Goal: Information Seeking & Learning: Learn about a topic

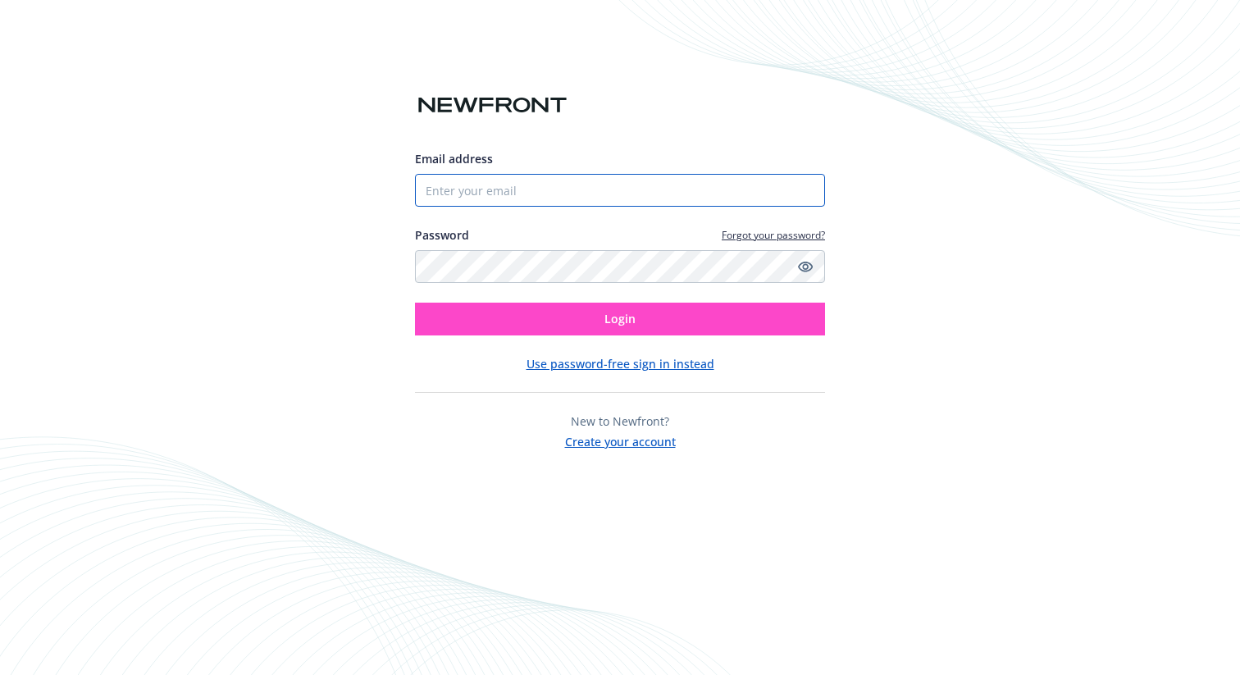
type input "lia.coniglio@notablehealth.com"
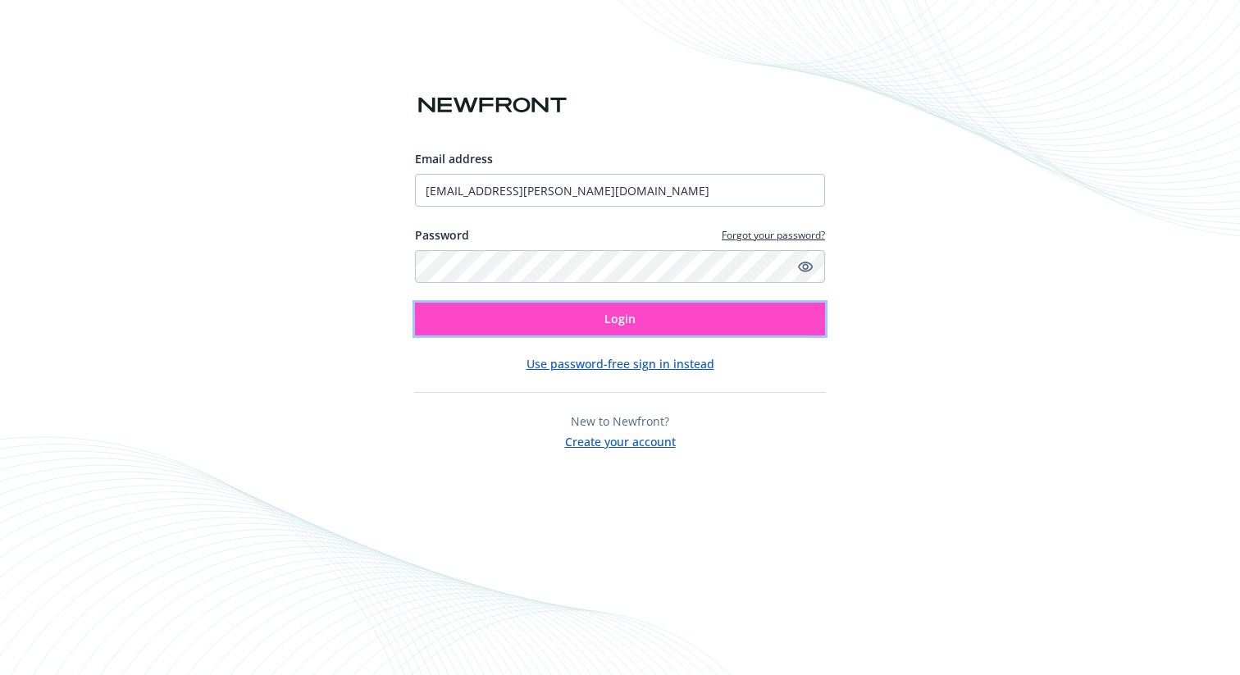
click at [554, 321] on button "Login" at bounding box center [620, 319] width 410 height 33
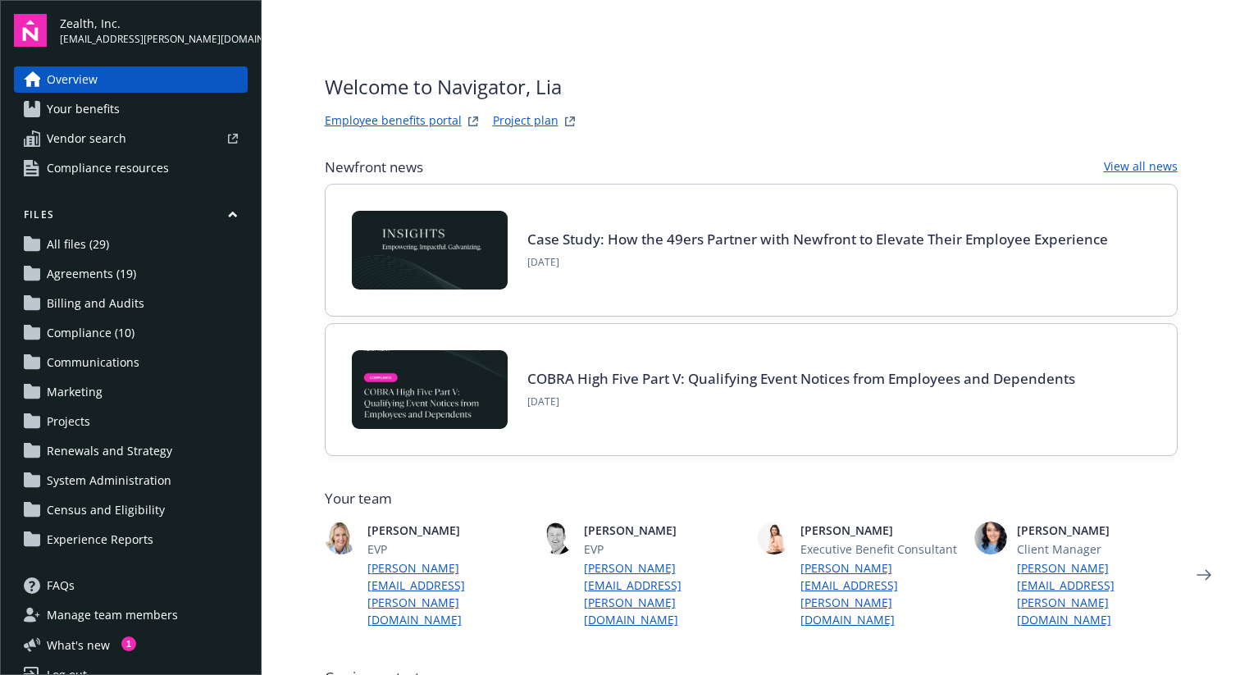
click at [126, 116] on link "Your benefits" at bounding box center [131, 109] width 234 height 26
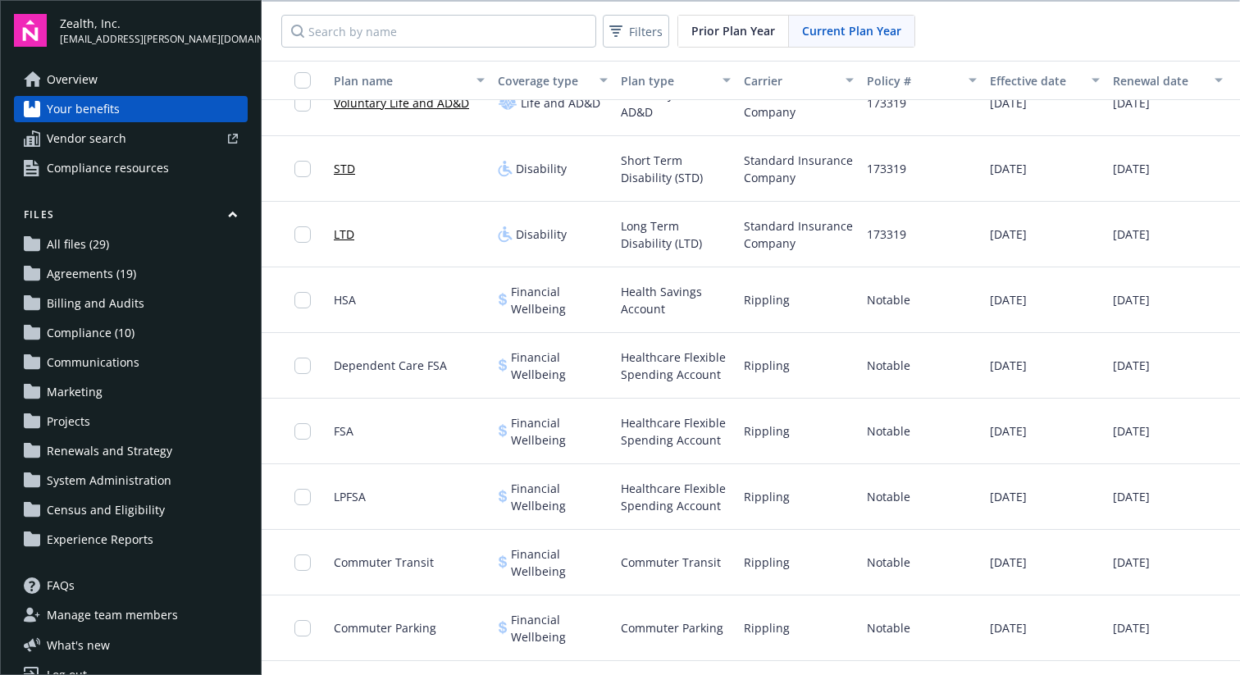
scroll to position [637, 0]
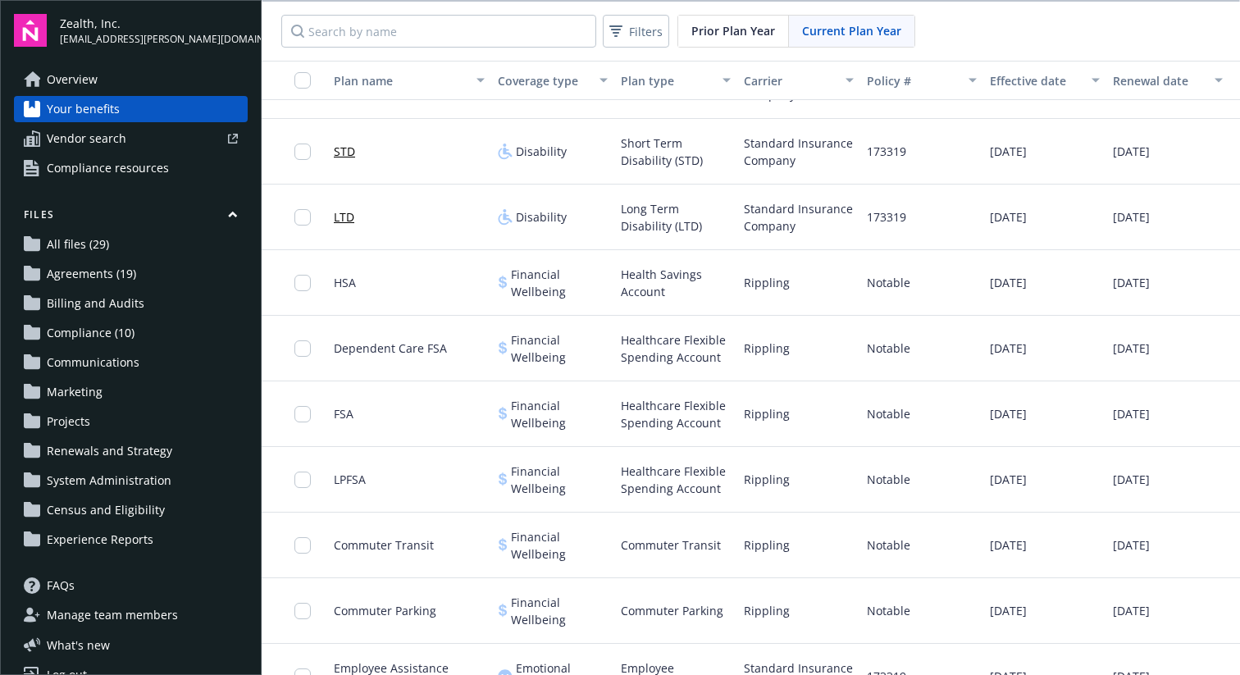
click at [343, 412] on span "FSA" at bounding box center [344, 413] width 20 height 17
click at [307, 417] on input "checkbox" at bounding box center [302, 414] width 16 height 16
click at [405, 430] on div "FSA" at bounding box center [409, 414] width 164 height 66
click at [301, 420] on input "checkbox" at bounding box center [302, 414] width 16 height 16
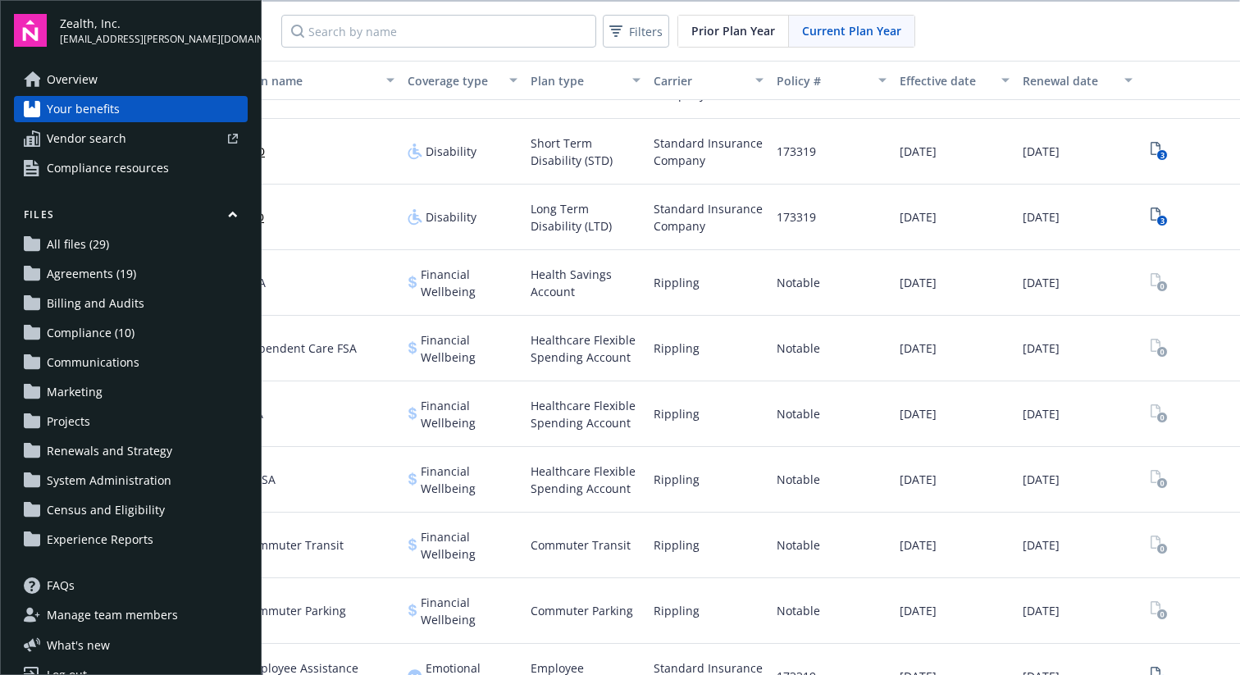
scroll to position [637, 112]
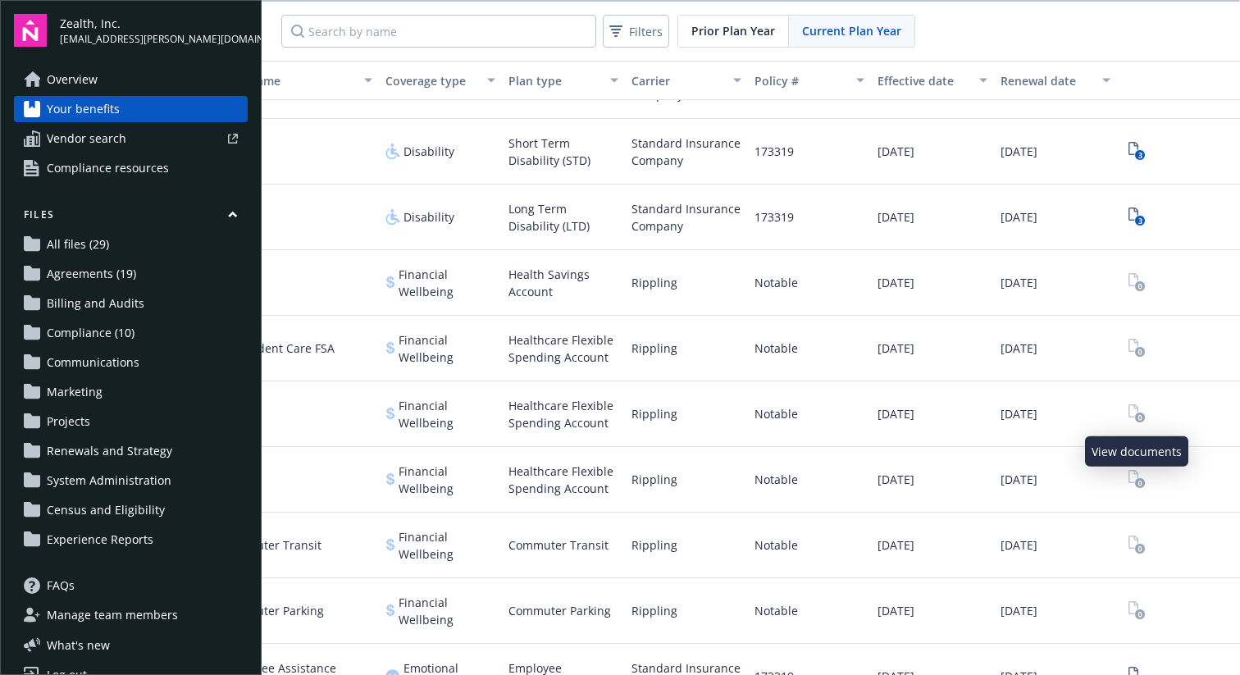
click at [1136, 415] on rect "View Plan Documents" at bounding box center [1139, 417] width 11 height 11
click at [1140, 412] on rect "View Plan Documents" at bounding box center [1139, 417] width 11 height 11
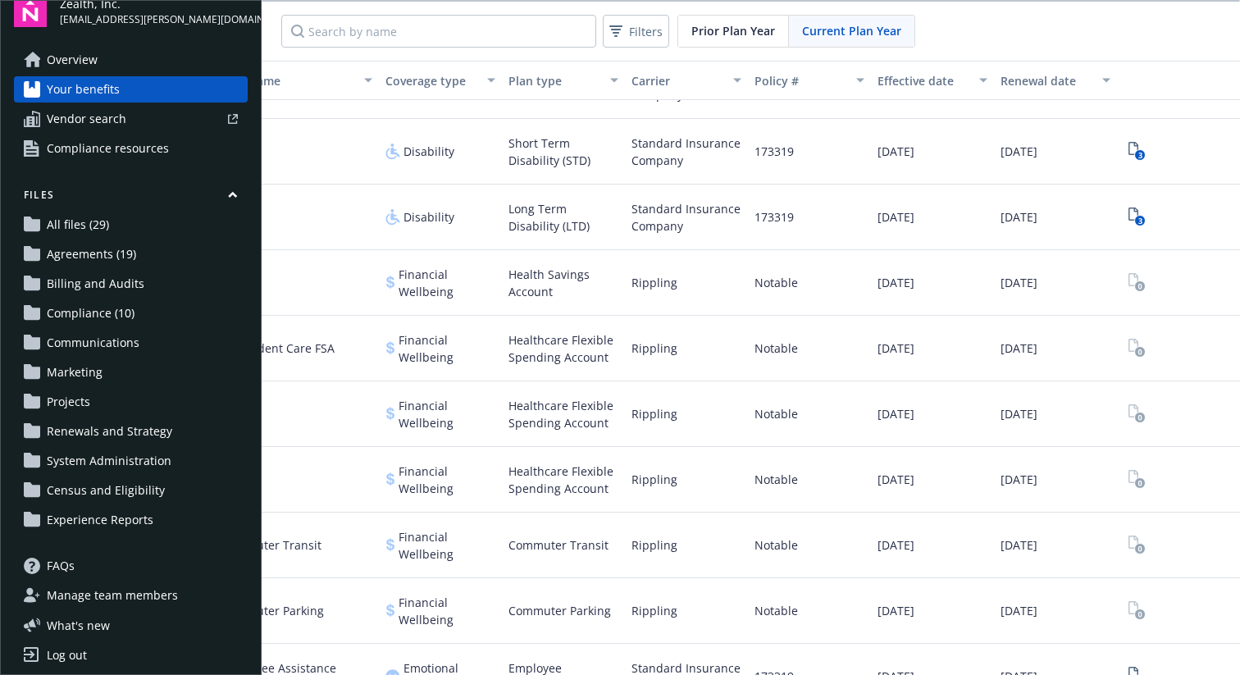
scroll to position [27, 0]
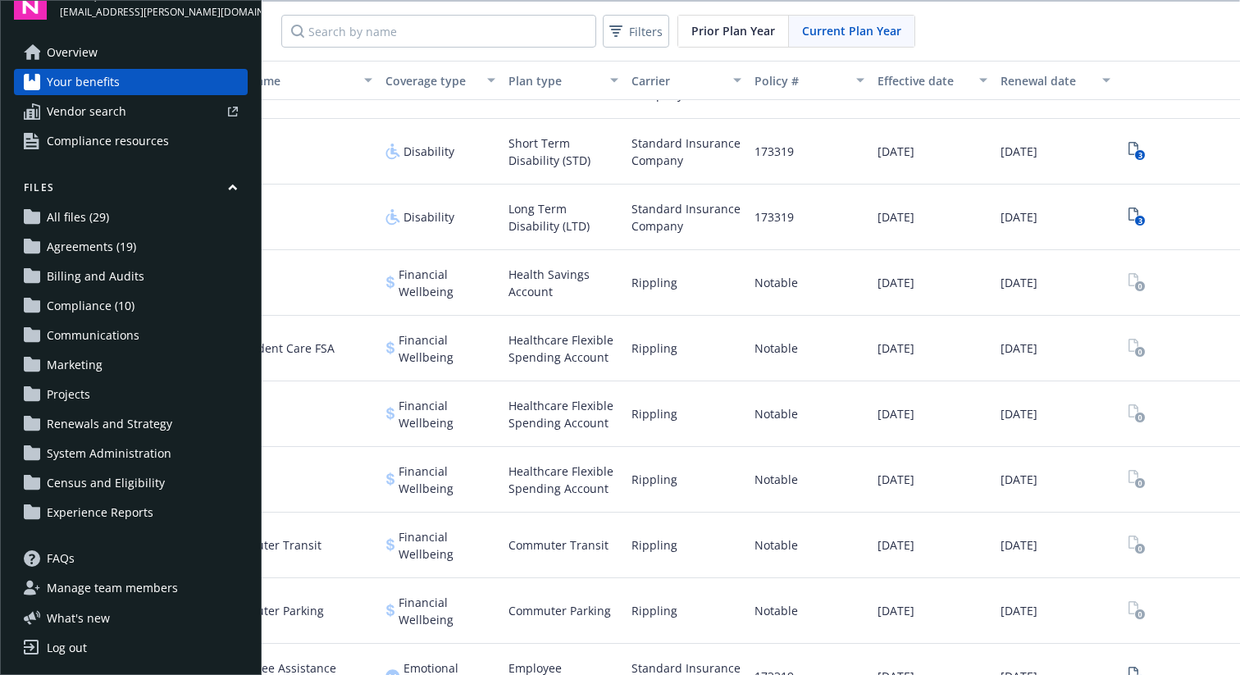
click at [38, 222] on icon at bounding box center [32, 216] width 16 height 15
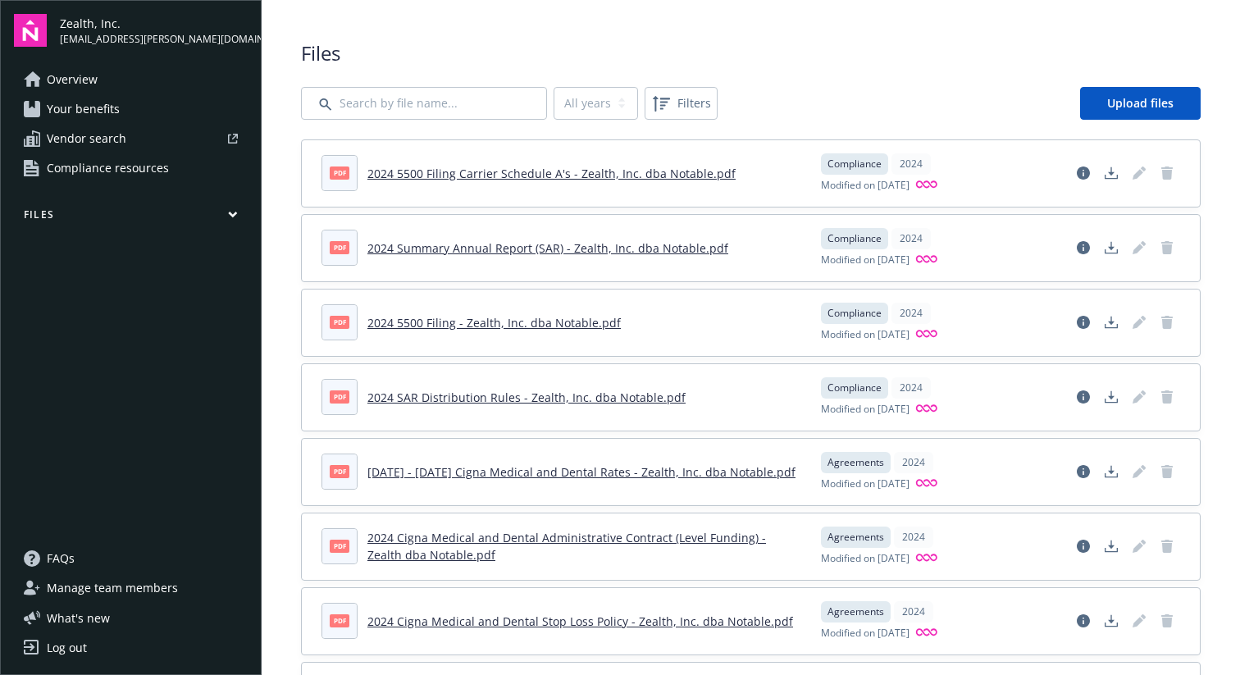
click at [235, 213] on icon "button" at bounding box center [232, 214] width 7 height 4
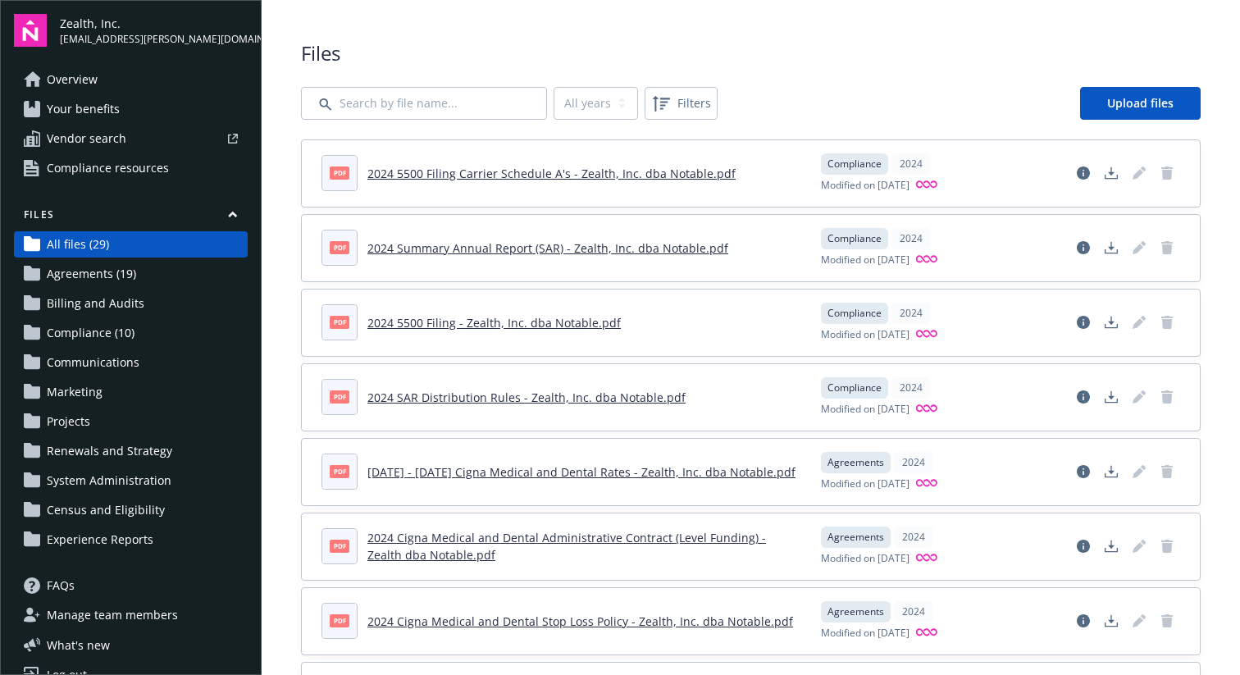
click at [33, 24] on img at bounding box center [30, 30] width 33 height 33
click at [75, 102] on span "Your benefits" at bounding box center [83, 109] width 73 height 26
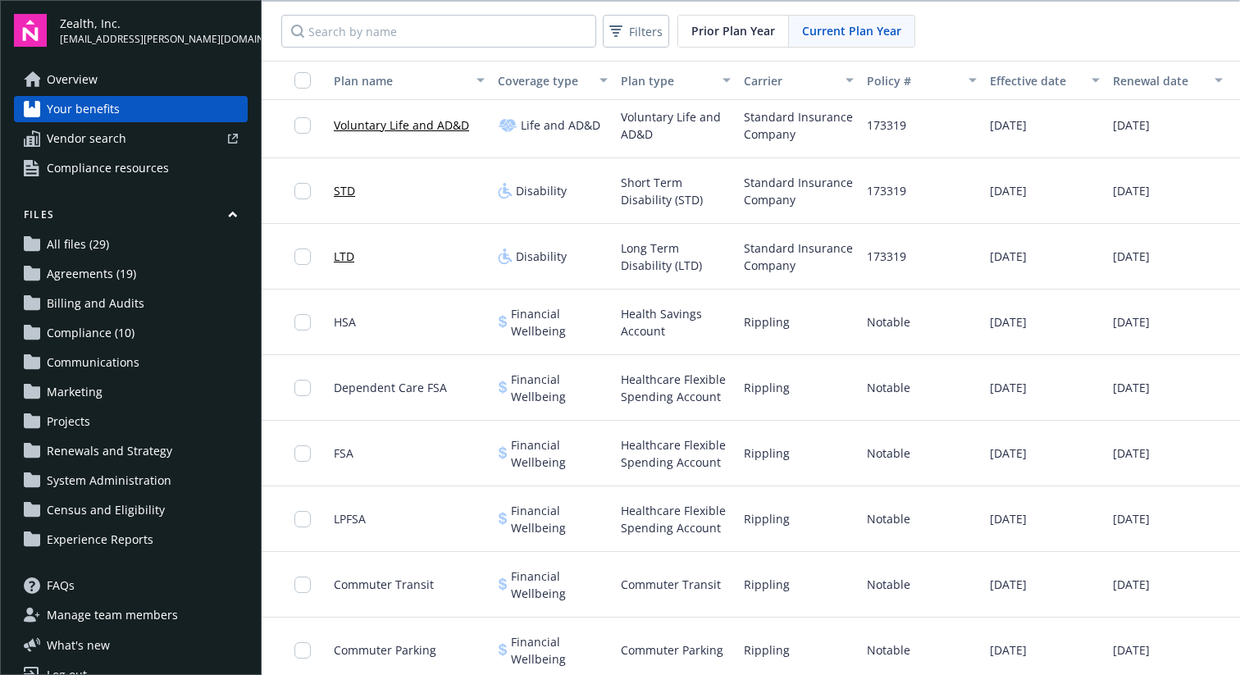
scroll to position [609, 1]
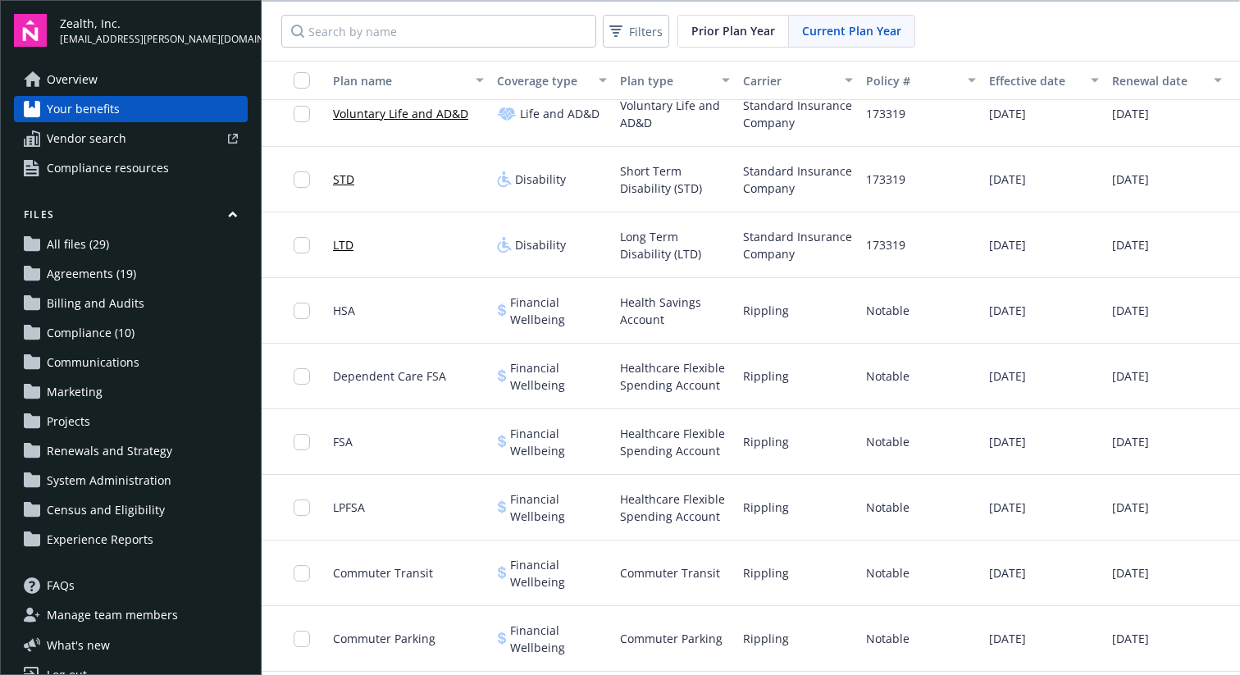
click at [342, 439] on span "FSA" at bounding box center [343, 441] width 20 height 17
click at [335, 444] on span "FSA" at bounding box center [343, 441] width 20 height 17
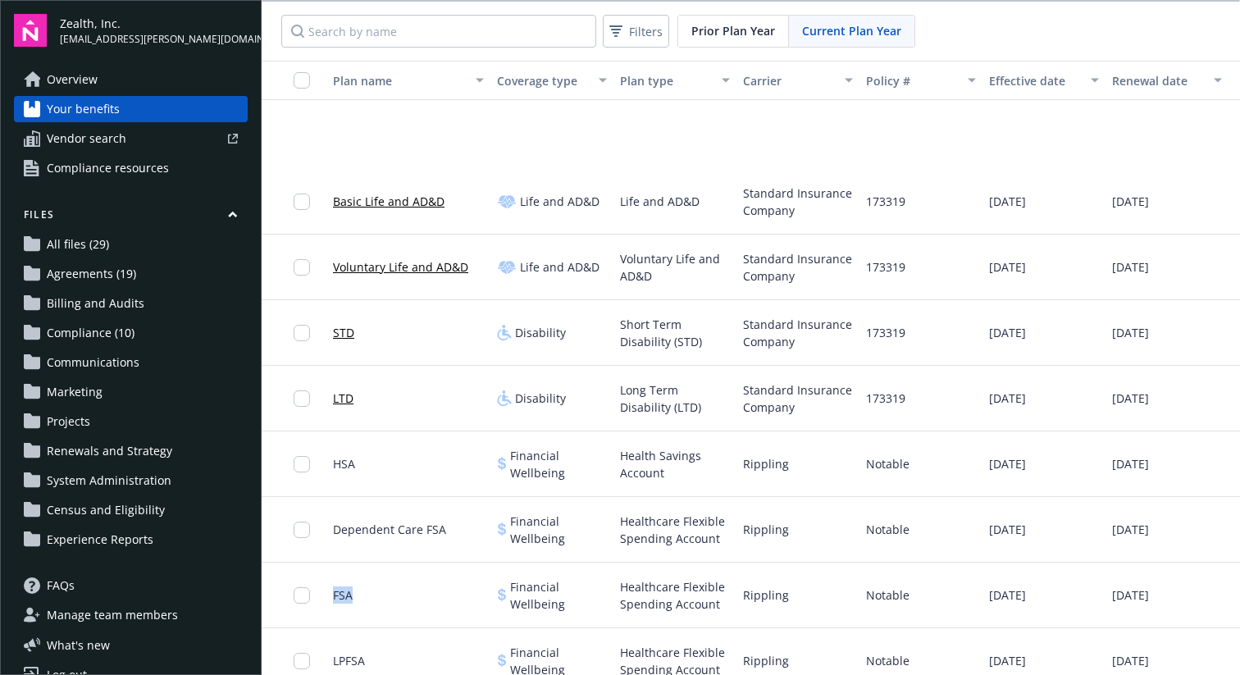
scroll to position [451, 1]
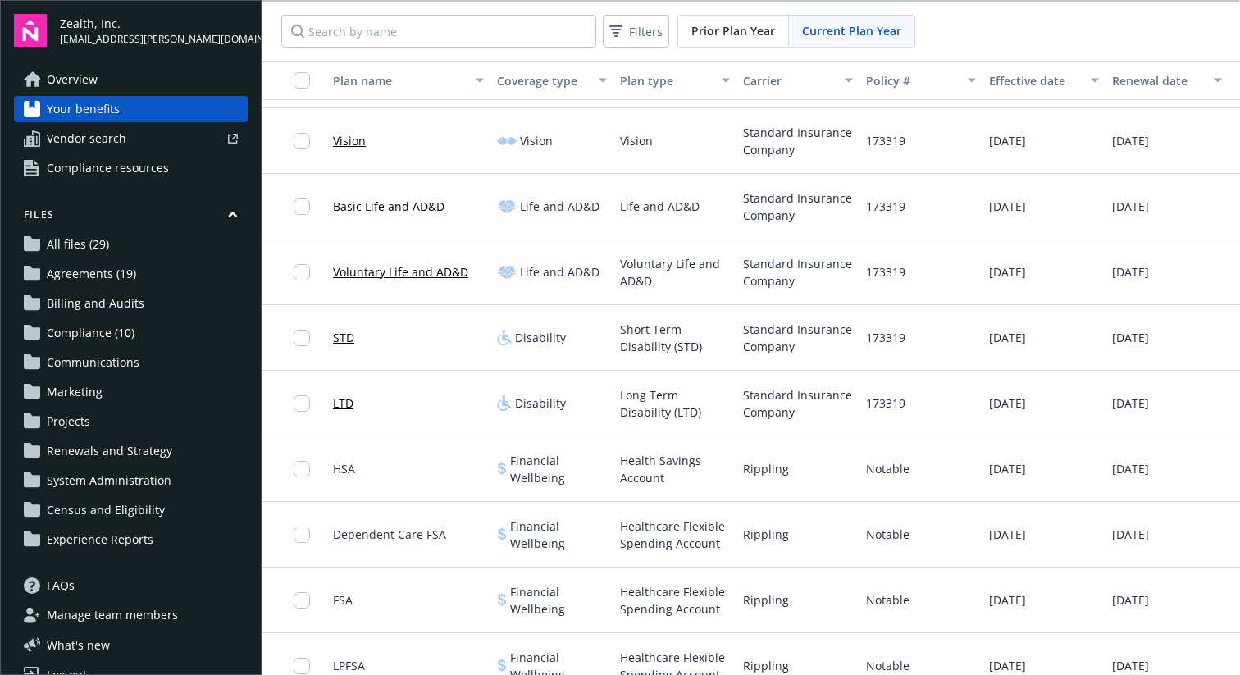
click at [375, 207] on link "Basic Life and AD&D" at bounding box center [389, 206] width 112 height 17
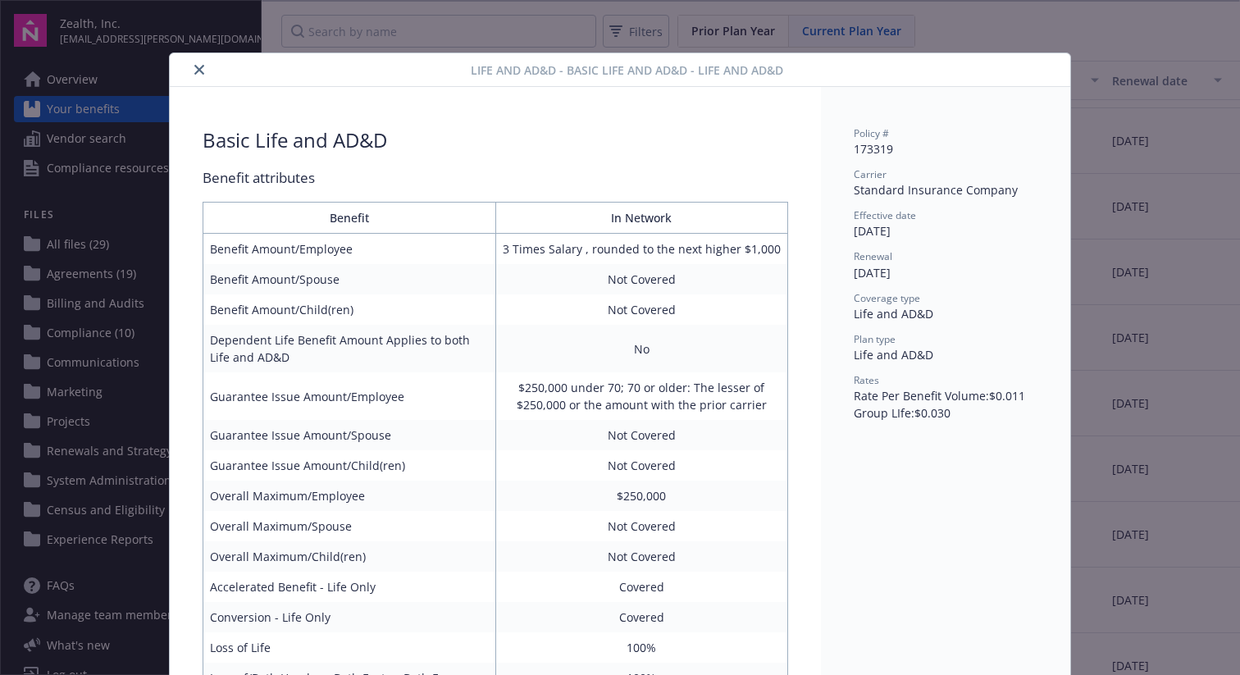
scroll to position [49, 0]
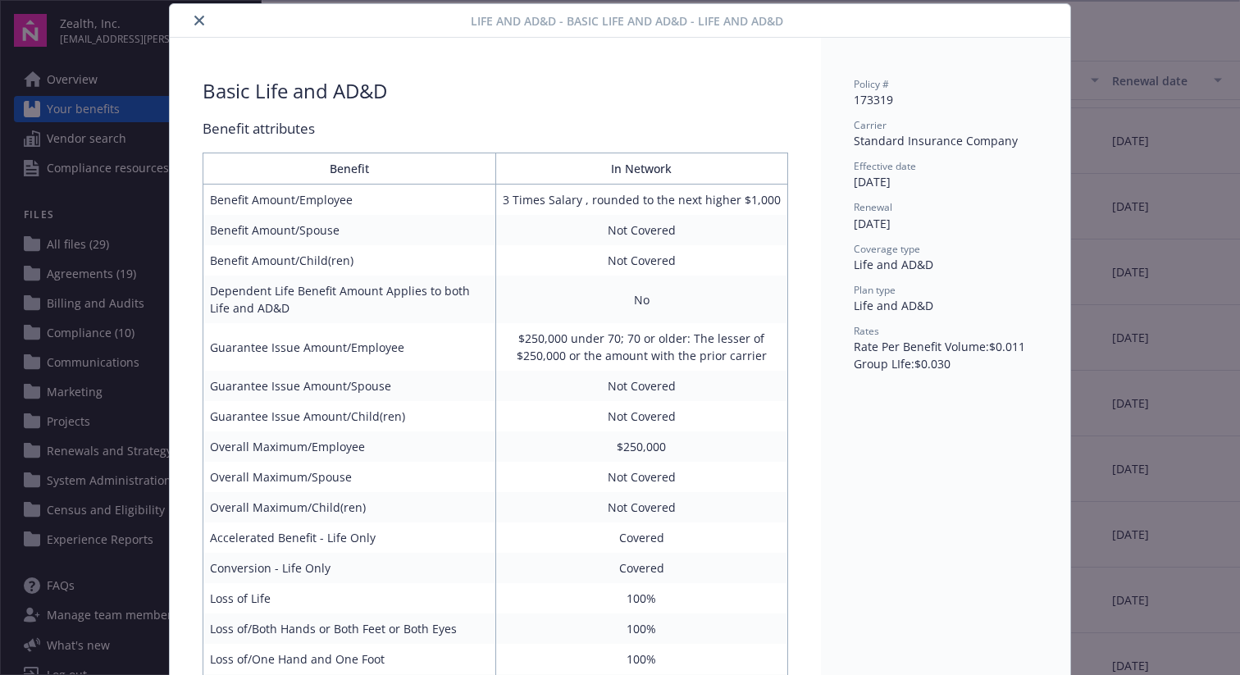
click at [200, 18] on icon "close" at bounding box center [199, 21] width 10 height 10
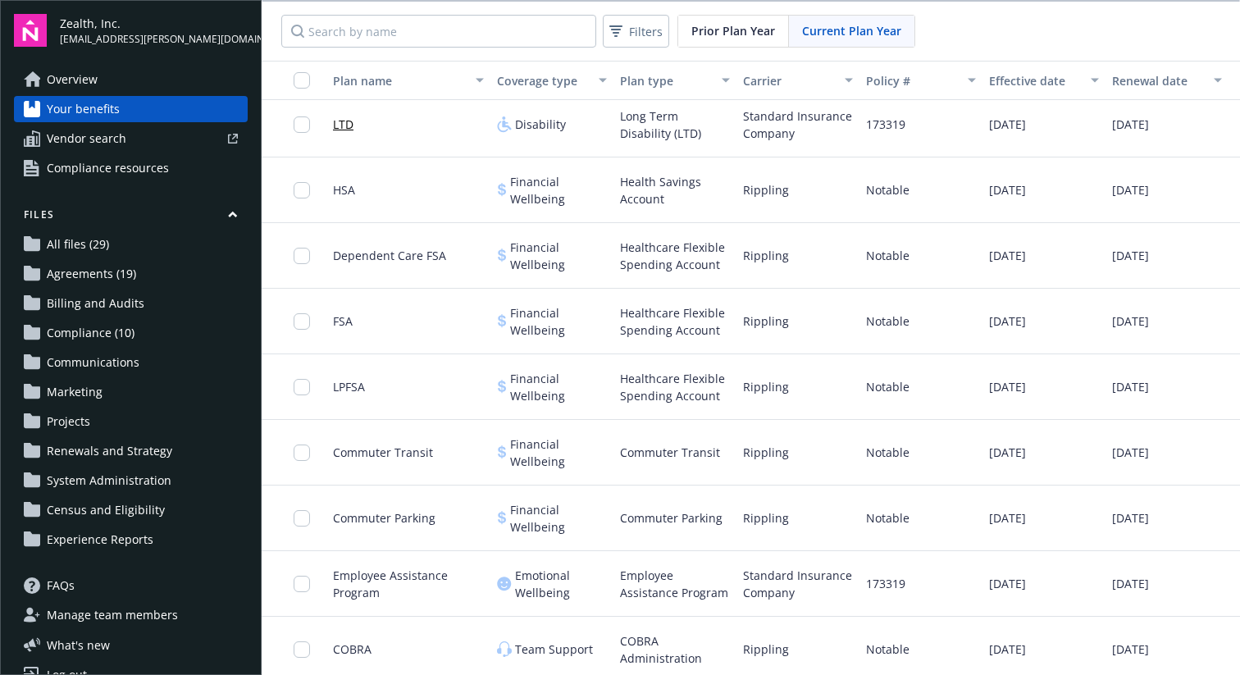
scroll to position [735, 1]
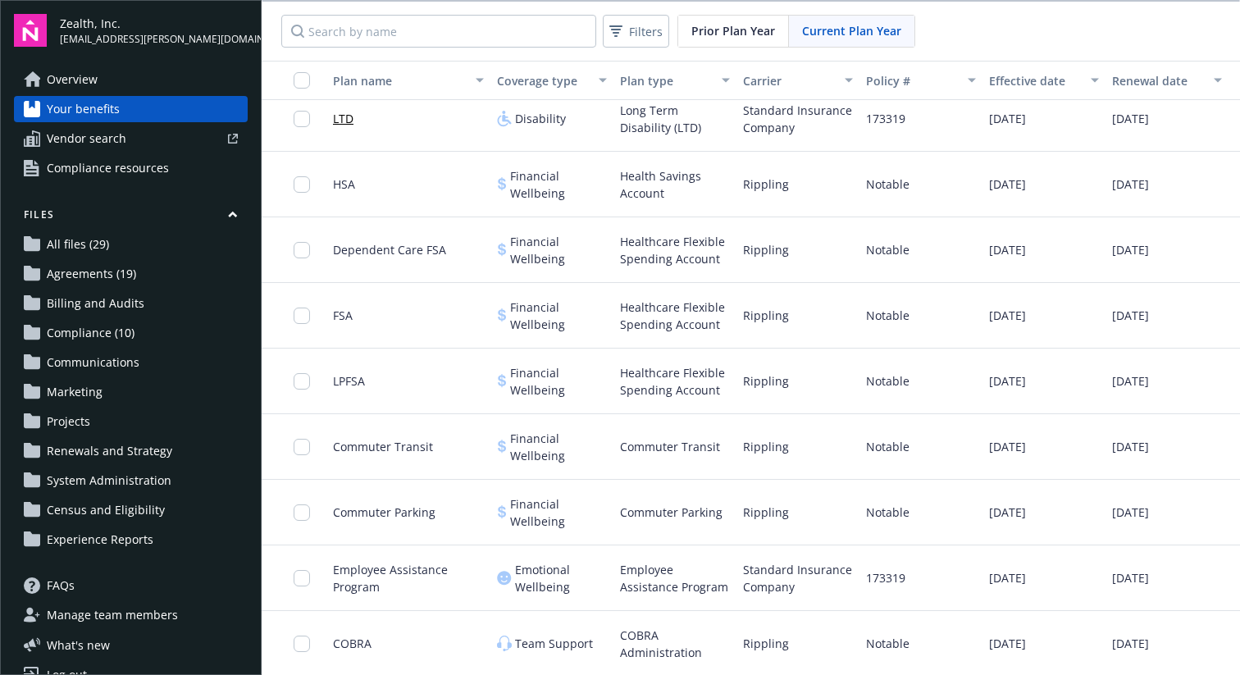
click at [348, 313] on span "FSA" at bounding box center [343, 315] width 20 height 17
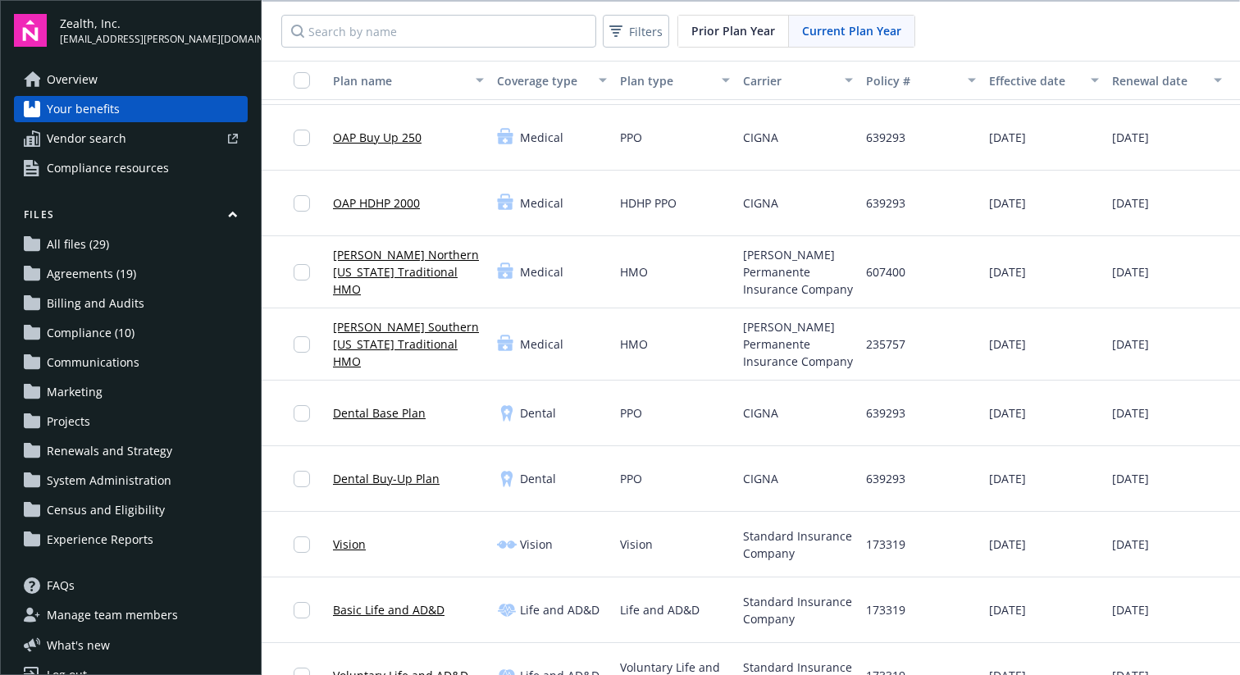
scroll to position [0, 1]
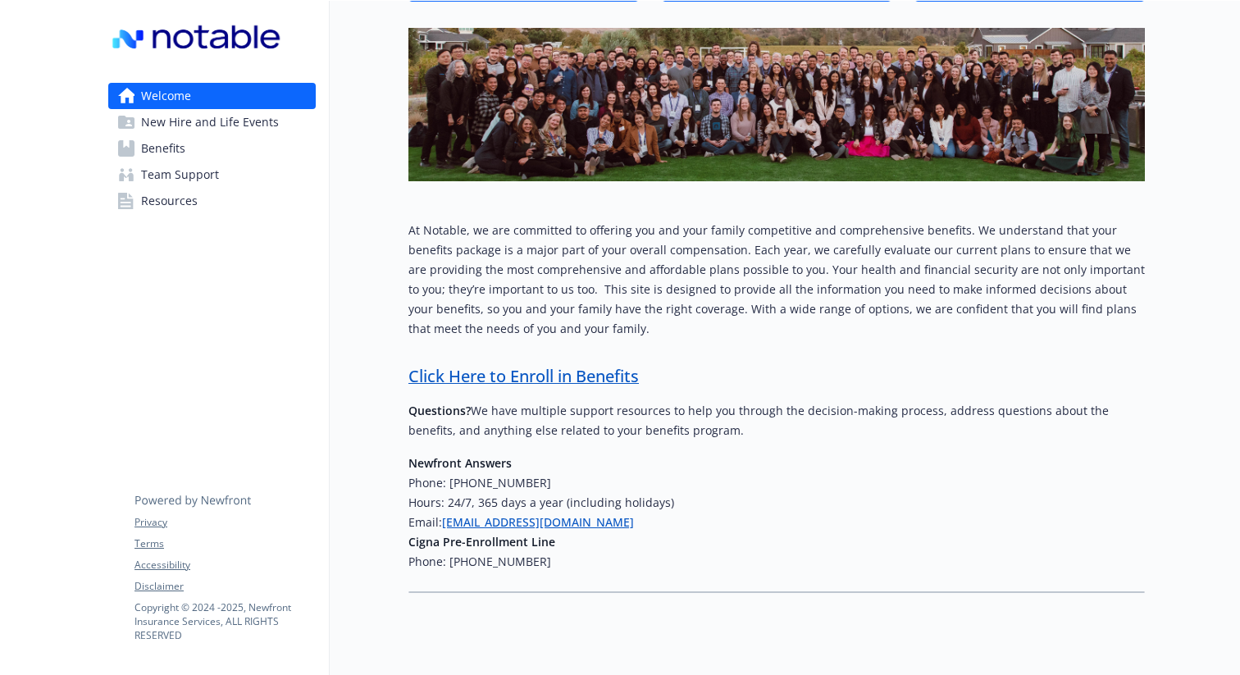
scroll to position [184, 0]
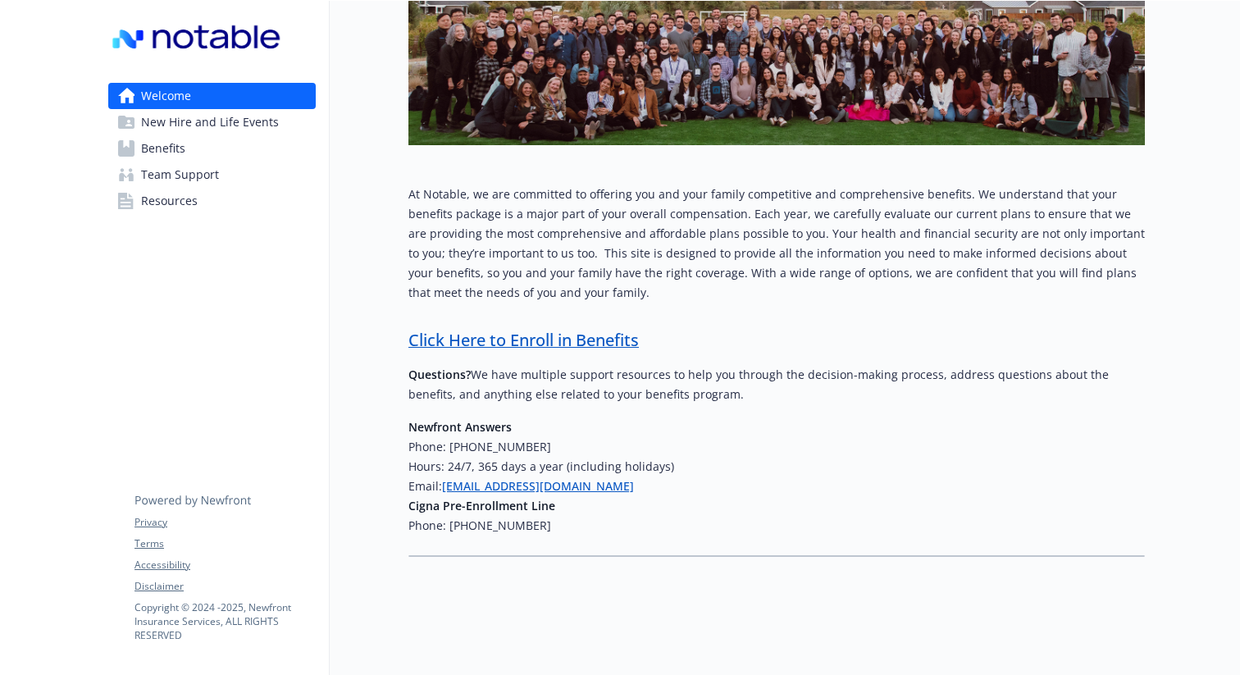
click at [521, 343] on link "Click Here to Enroll in Benefits" at bounding box center [523, 340] width 230 height 22
click at [170, 154] on span "Benefits" at bounding box center [163, 148] width 44 height 26
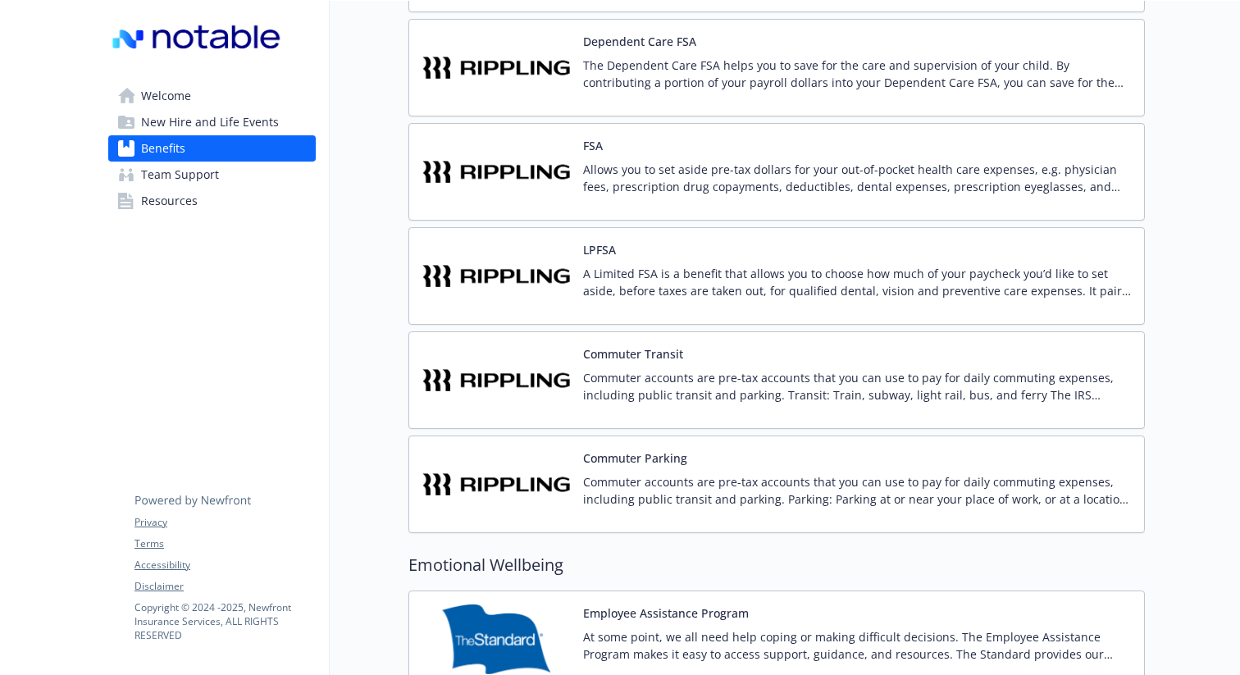
scroll to position [1773, 0]
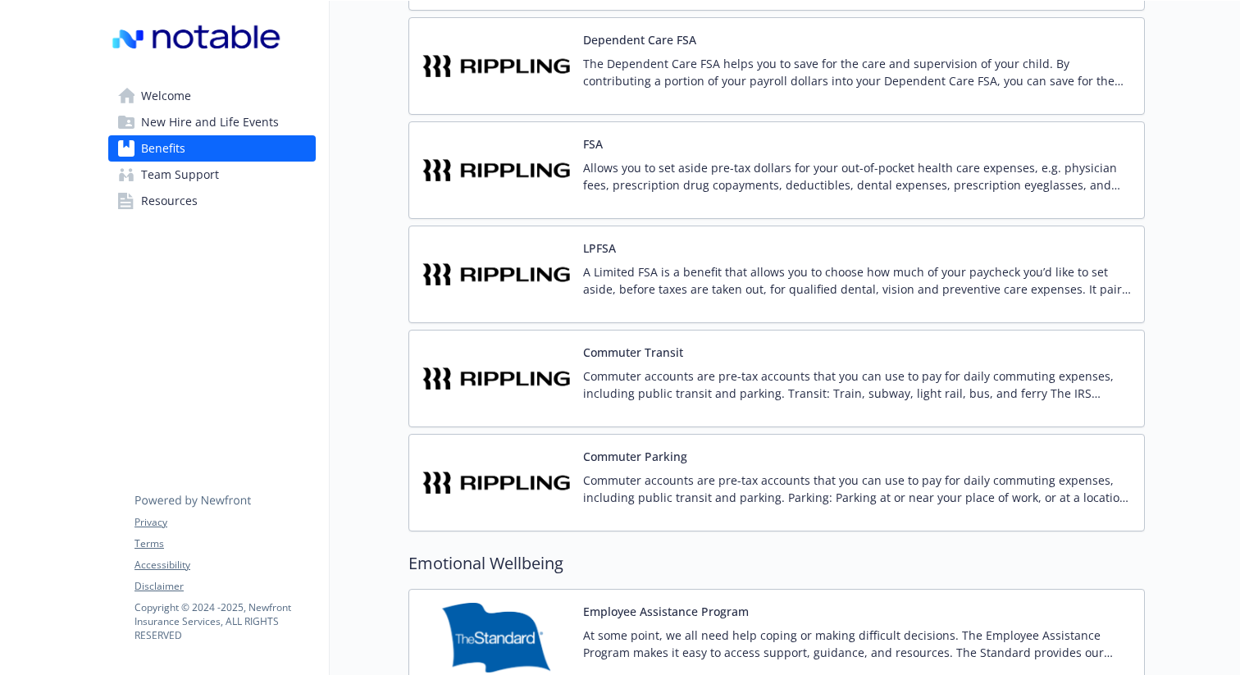
click at [681, 187] on p "Allows you to set aside pre-tax dollars for your out-of-pocket health care expe…" at bounding box center [857, 176] width 548 height 34
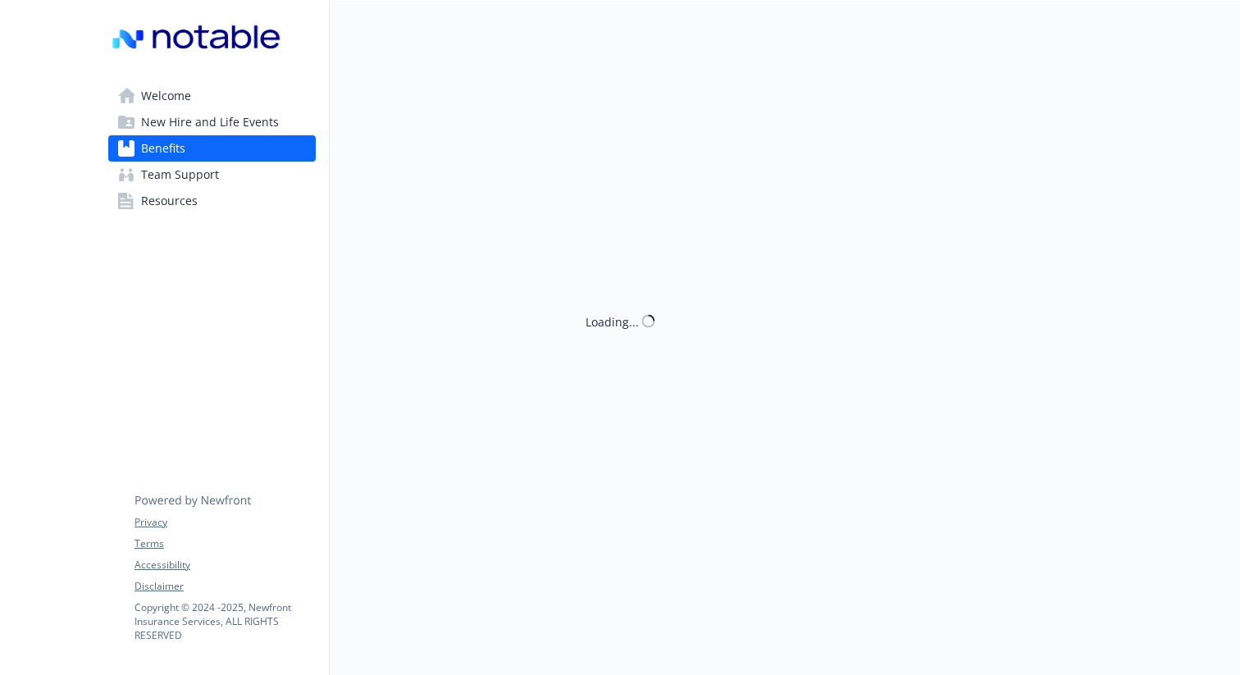
scroll to position [1773, 0]
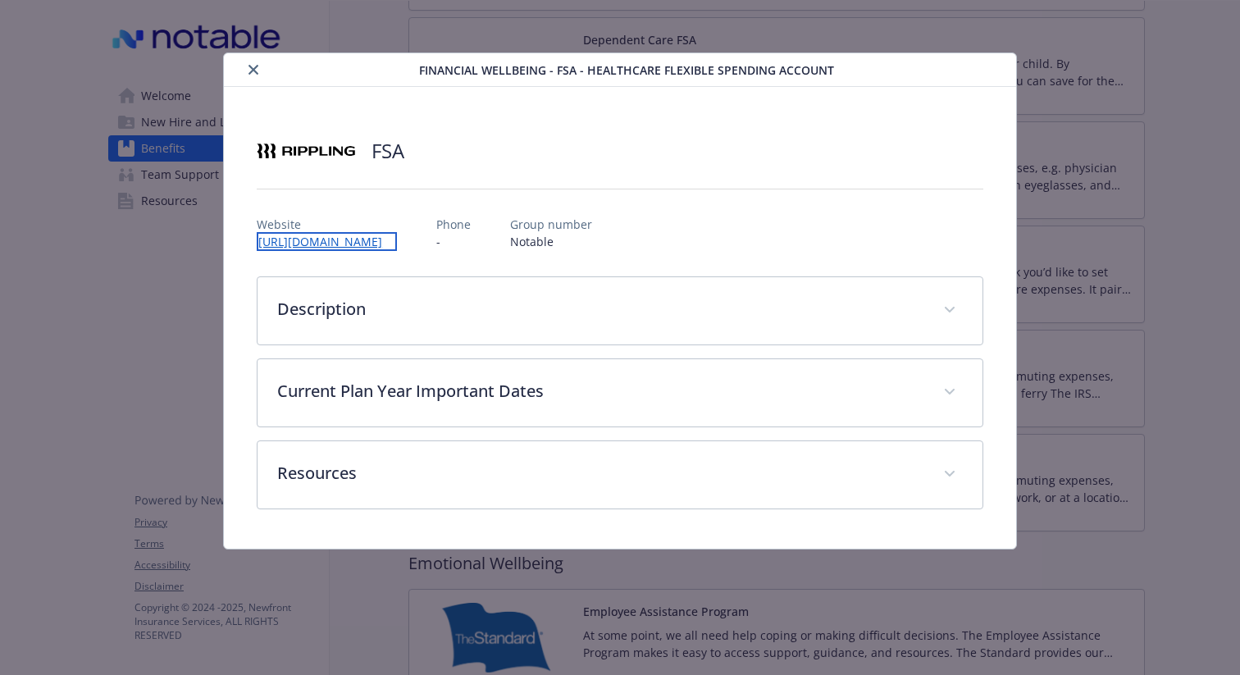
click at [307, 244] on link "http://app.rippling.com/" at bounding box center [327, 241] width 140 height 19
click at [254, 61] on button "close" at bounding box center [254, 70] width 20 height 20
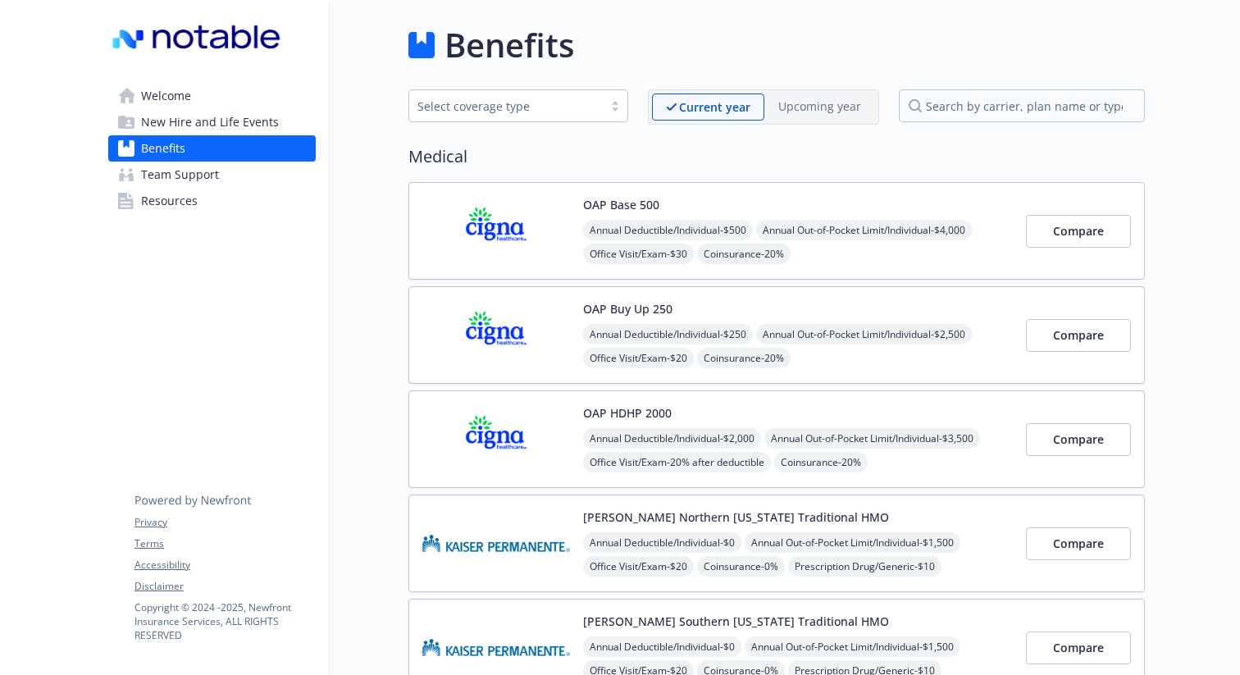
click at [171, 203] on span "Resources" at bounding box center [169, 201] width 57 height 26
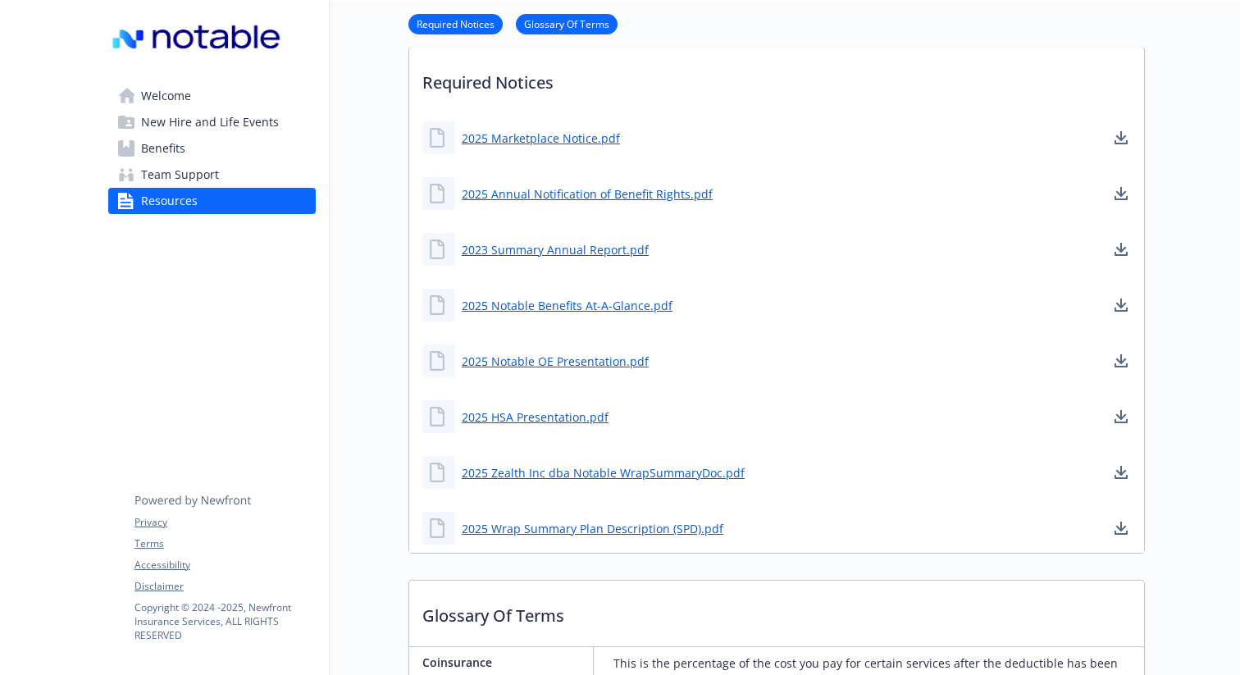
scroll to position [439, 0]
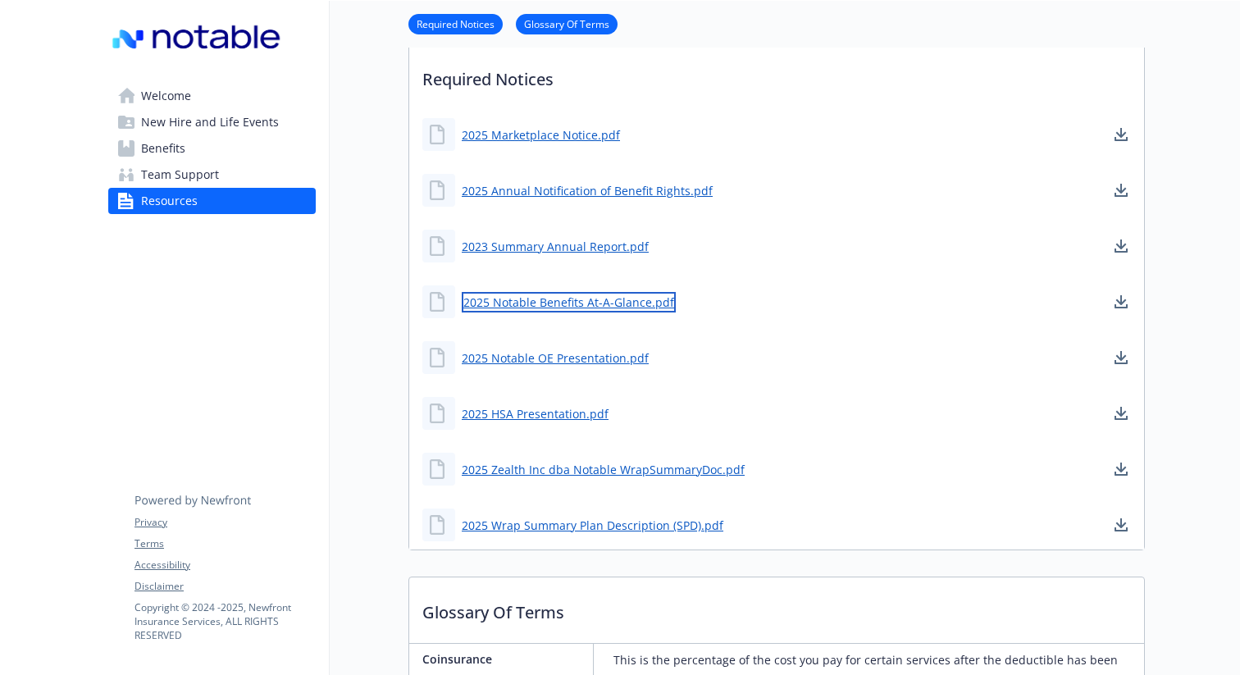
click at [564, 303] on link "2025 Notable Benefits At-A-Glance.pdf" at bounding box center [569, 302] width 214 height 20
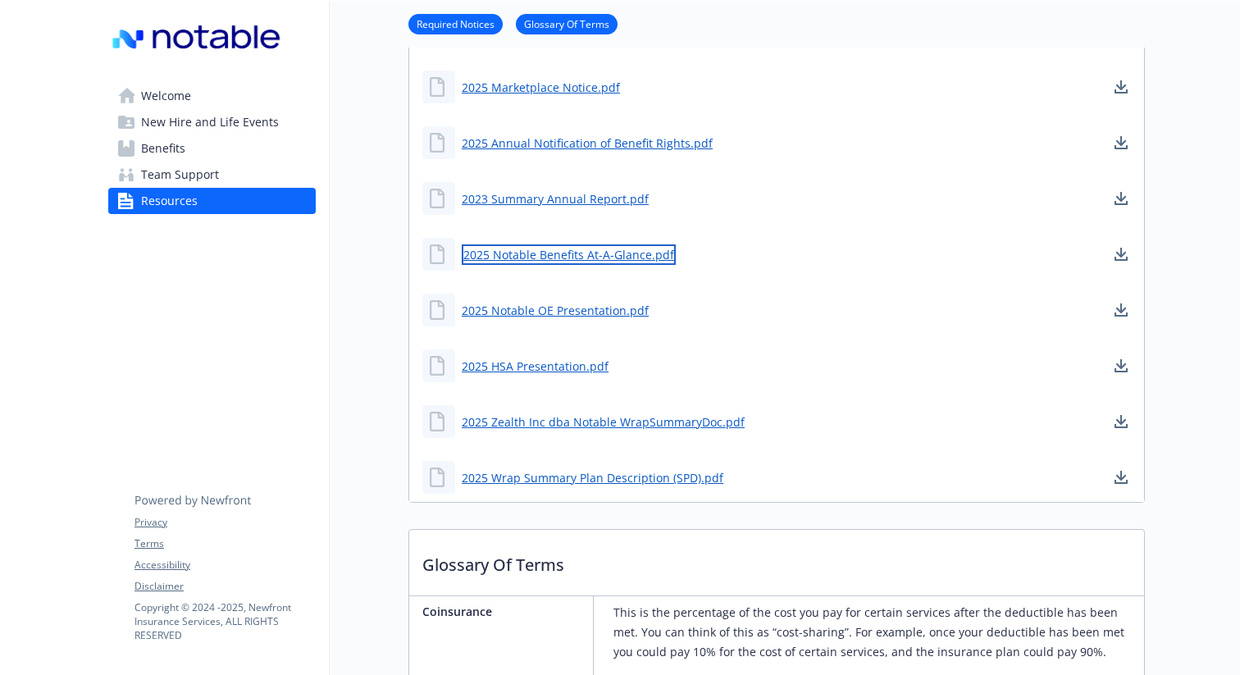
scroll to position [0, 0]
